Goal: Find contact information: Find contact information

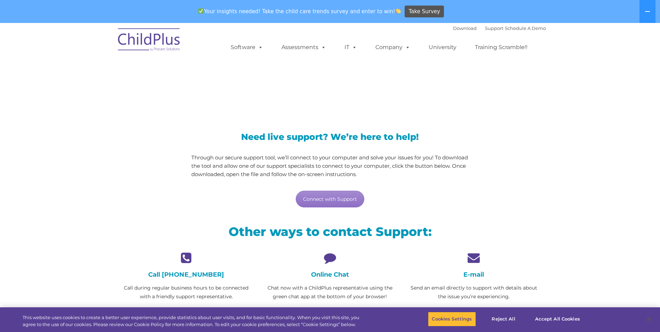
click at [333, 257] on icon at bounding box center [330, 258] width 133 height 12
click at [331, 275] on h4 "Online Chat" at bounding box center [330, 275] width 133 height 8
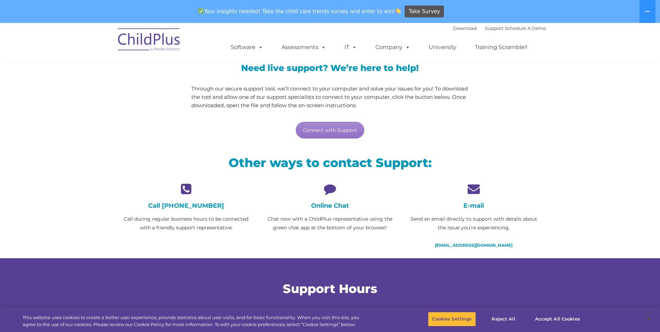
scroll to position [70, 0]
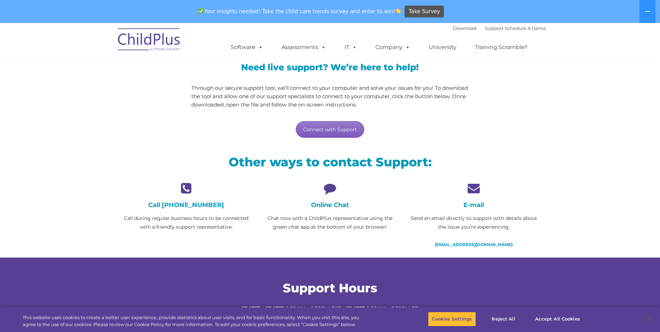
click at [328, 124] on link "Connect with Support" at bounding box center [330, 129] width 69 height 17
drag, startPoint x: 457, startPoint y: 141, endPoint x: 449, endPoint y: 135, distance: 9.8
click at [457, 141] on div "Need live support? We’re here to help! Through our secure support tool, we’ll c…" at bounding box center [330, 93] width 288 height 103
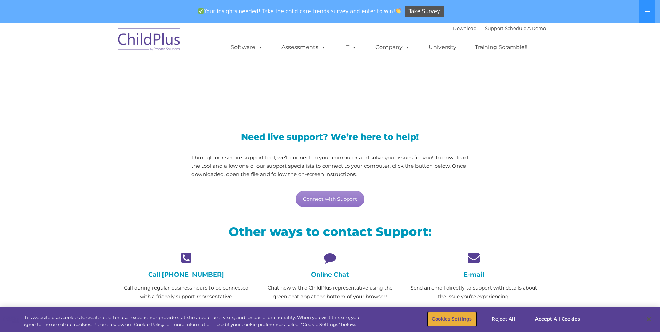
click at [456, 314] on button "Cookies Settings" at bounding box center [452, 319] width 48 height 15
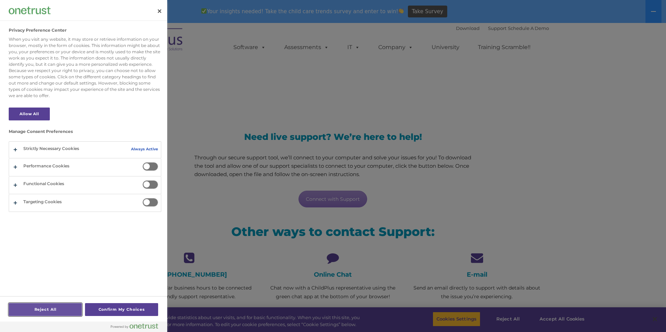
click at [47, 308] on button "Reject All" at bounding box center [45, 309] width 73 height 13
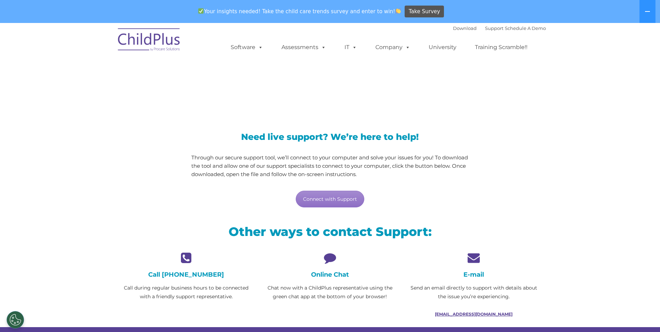
click at [499, 314] on link "[EMAIL_ADDRESS][DOMAIN_NAME]" at bounding box center [474, 314] width 78 height 5
click at [471, 313] on link "[EMAIL_ADDRESS][DOMAIN_NAME]" at bounding box center [474, 314] width 78 height 5
